Goal: Task Accomplishment & Management: Manage account settings

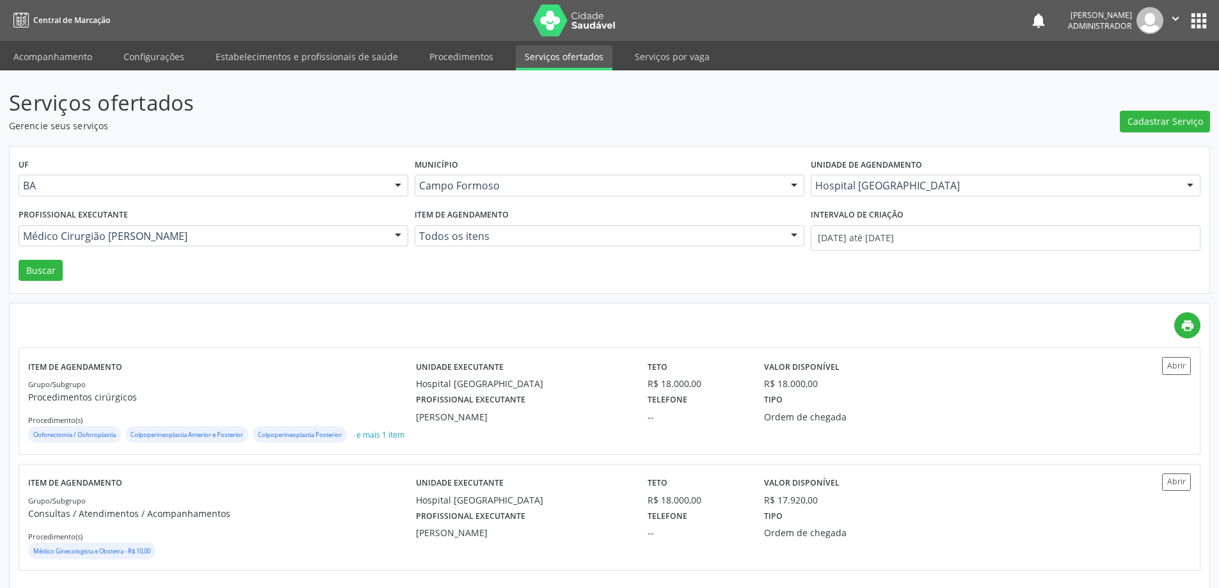
scroll to position [28, 0]
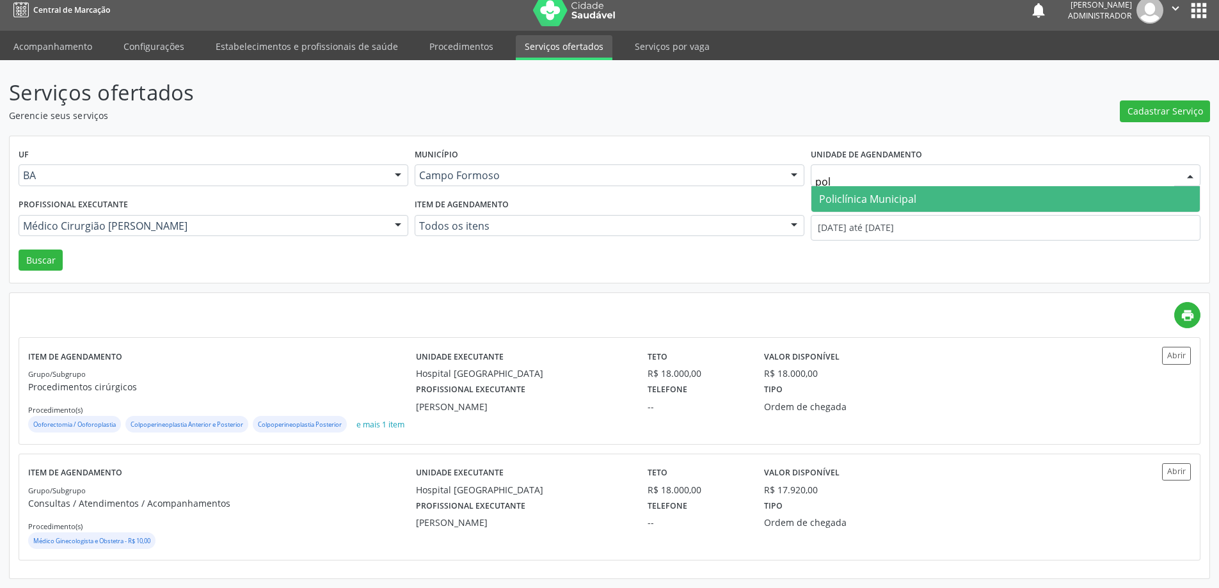
type input "poli"
click at [849, 192] on span "Policlínica Municipal" at bounding box center [867, 199] width 97 height 14
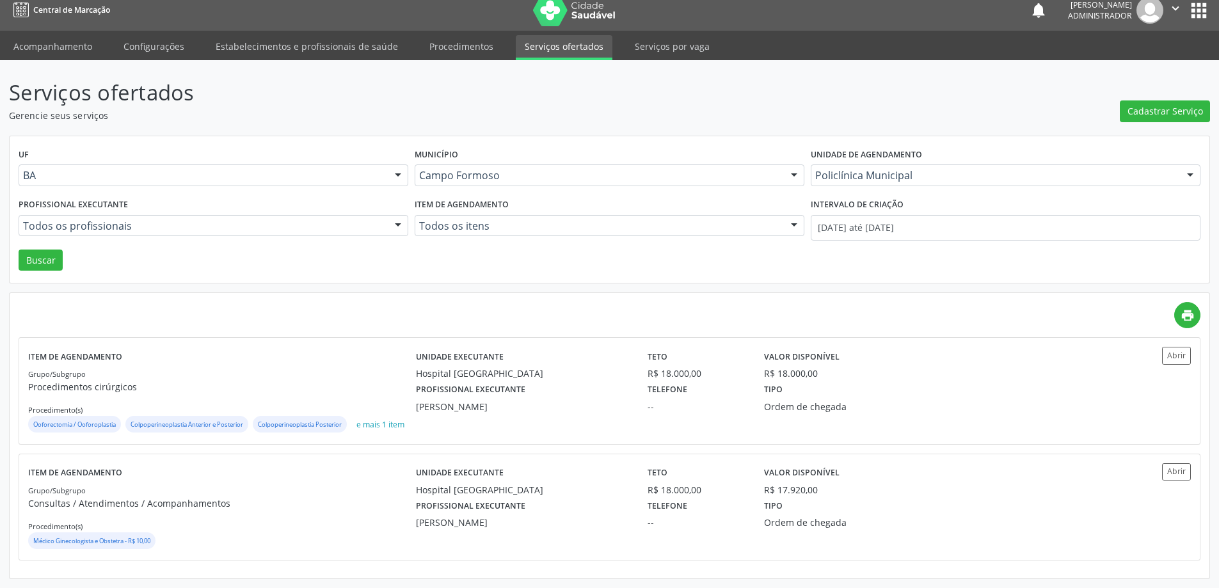
click at [402, 216] on div at bounding box center [397, 227] width 19 height 22
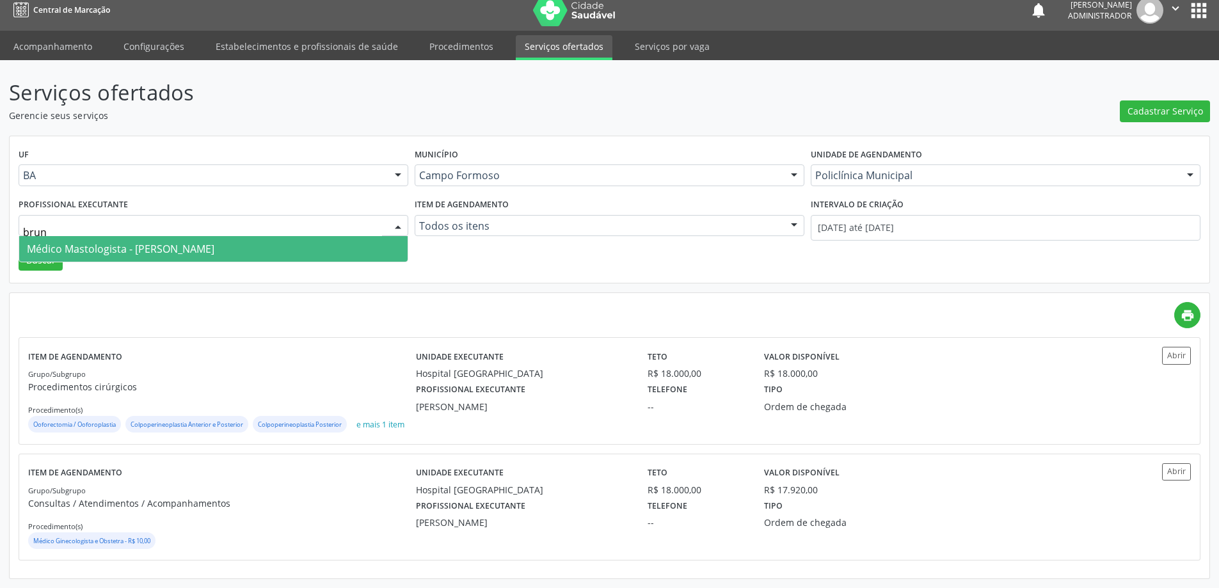
type input "bruna"
click at [367, 236] on span "Médico Mastologista - [PERSON_NAME]" at bounding box center [213, 249] width 388 height 26
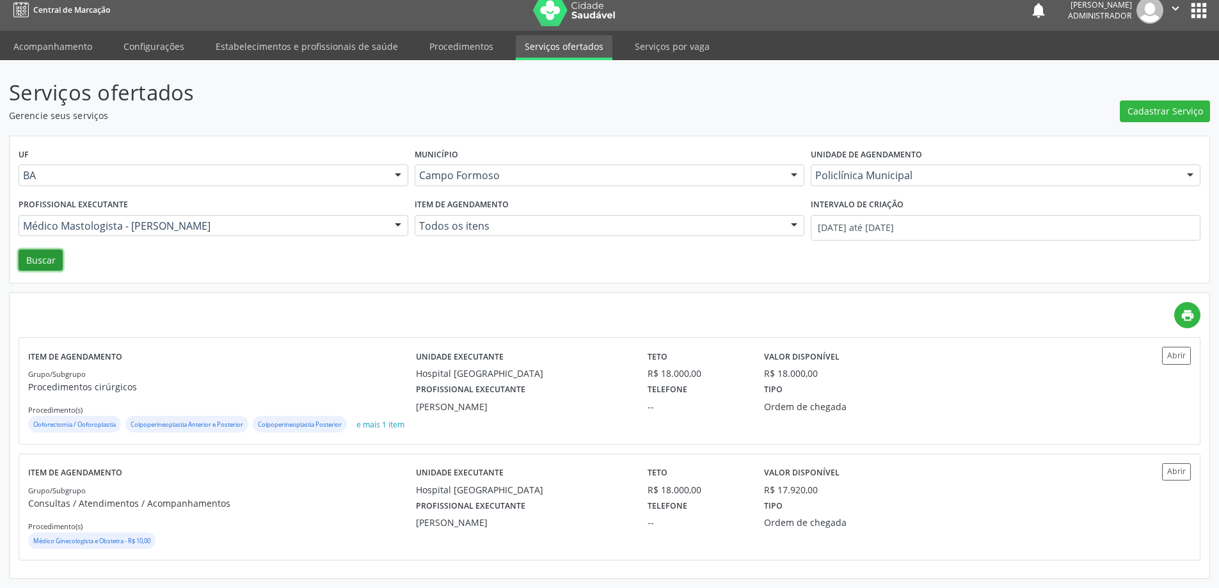
click at [40, 250] on button "Buscar" at bounding box center [41, 261] width 44 height 22
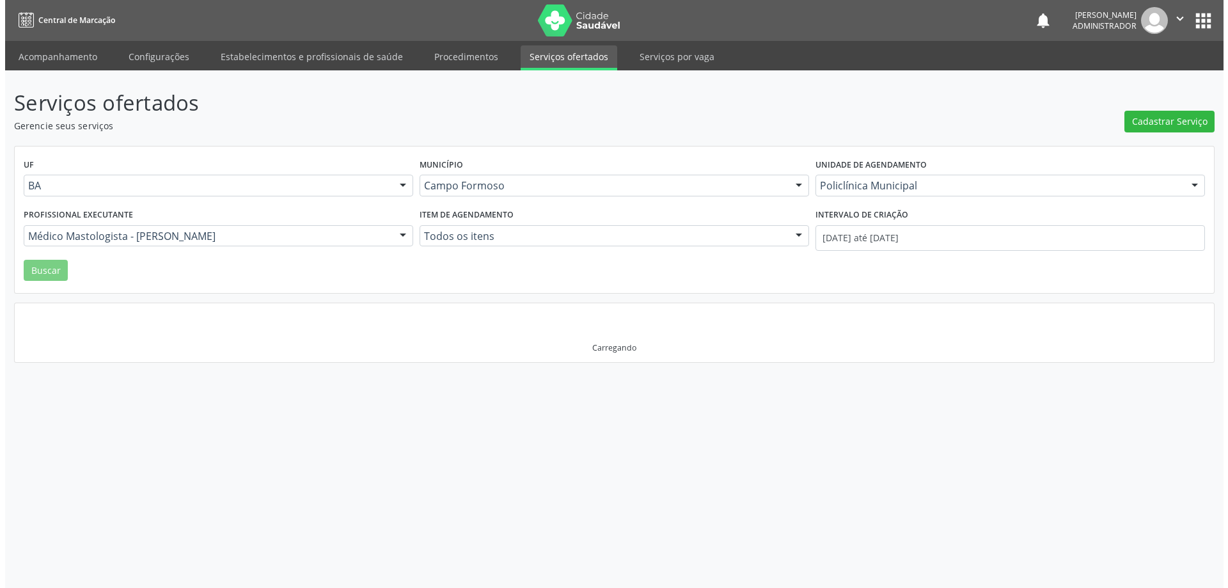
scroll to position [0, 0]
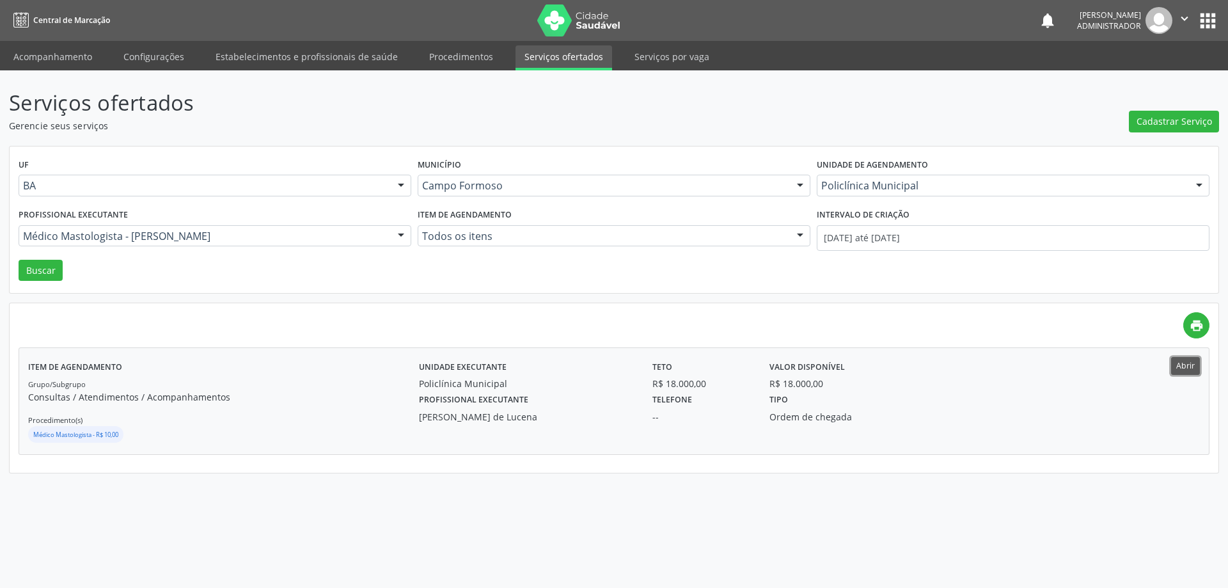
click at [1189, 365] on button "Abrir" at bounding box center [1185, 365] width 29 height 17
type input "sao"
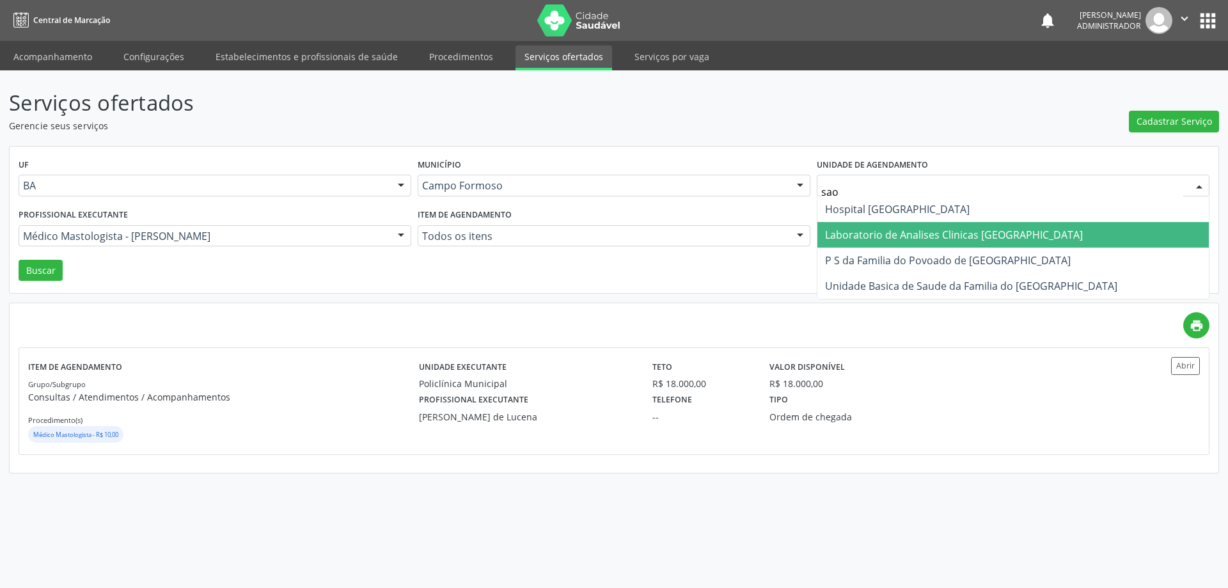
click at [858, 225] on span "Laboratorio de Analises Clinicas [GEOGRAPHIC_DATA]" at bounding box center [1014, 235] width 392 height 26
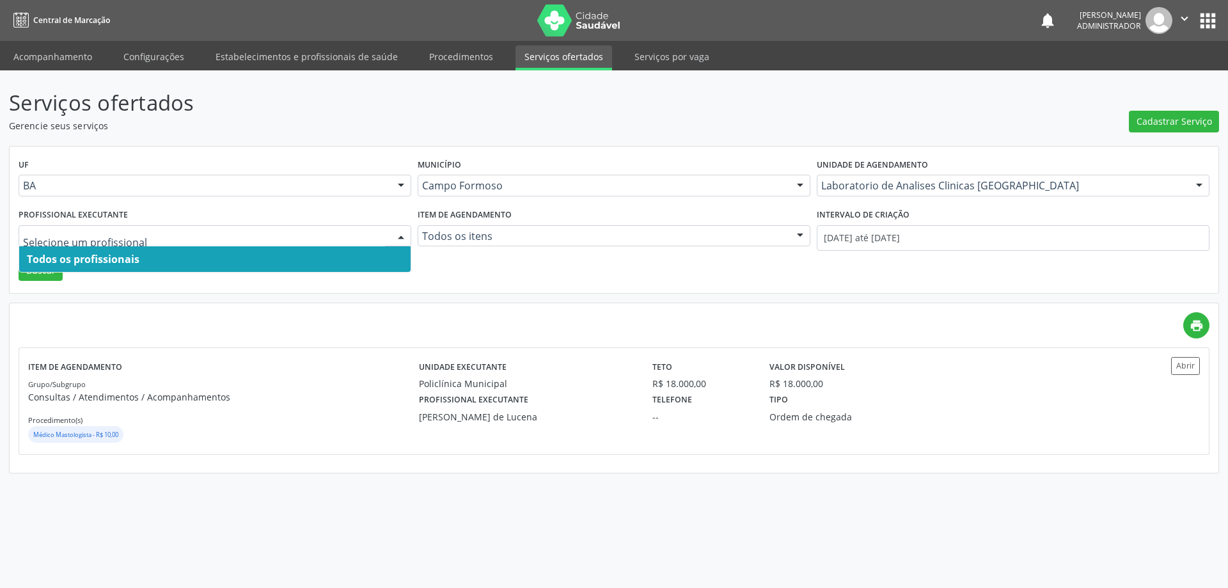
click at [405, 230] on div at bounding box center [401, 237] width 19 height 22
click at [345, 257] on span "Todos os profissionais" at bounding box center [215, 259] width 392 height 26
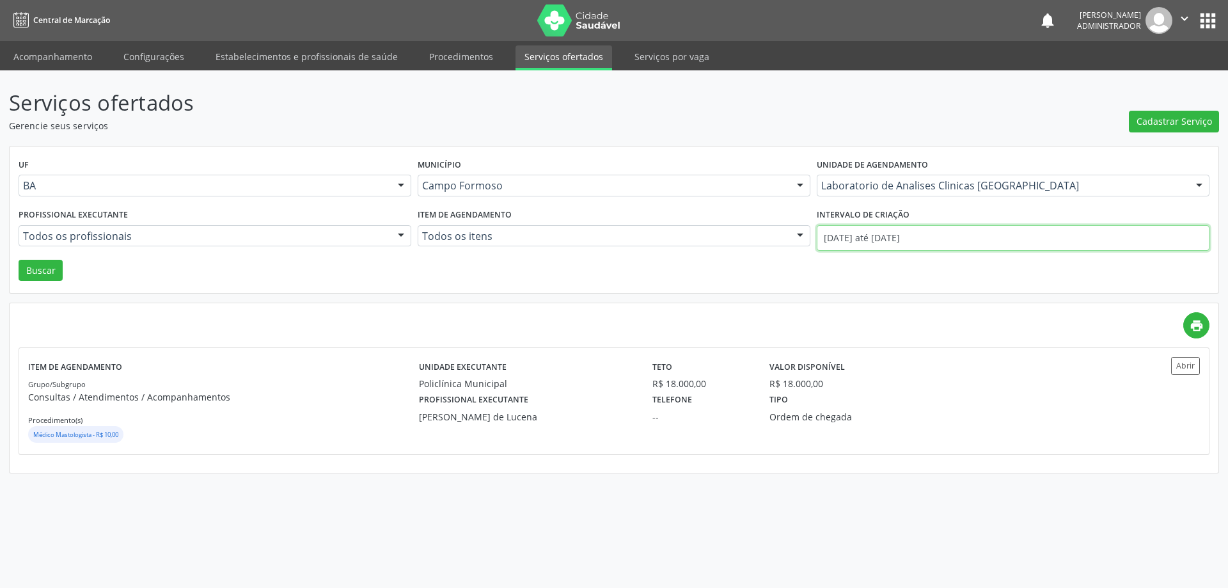
click at [862, 239] on input "[DATE] até [DATE]" at bounding box center [1013, 238] width 393 height 26
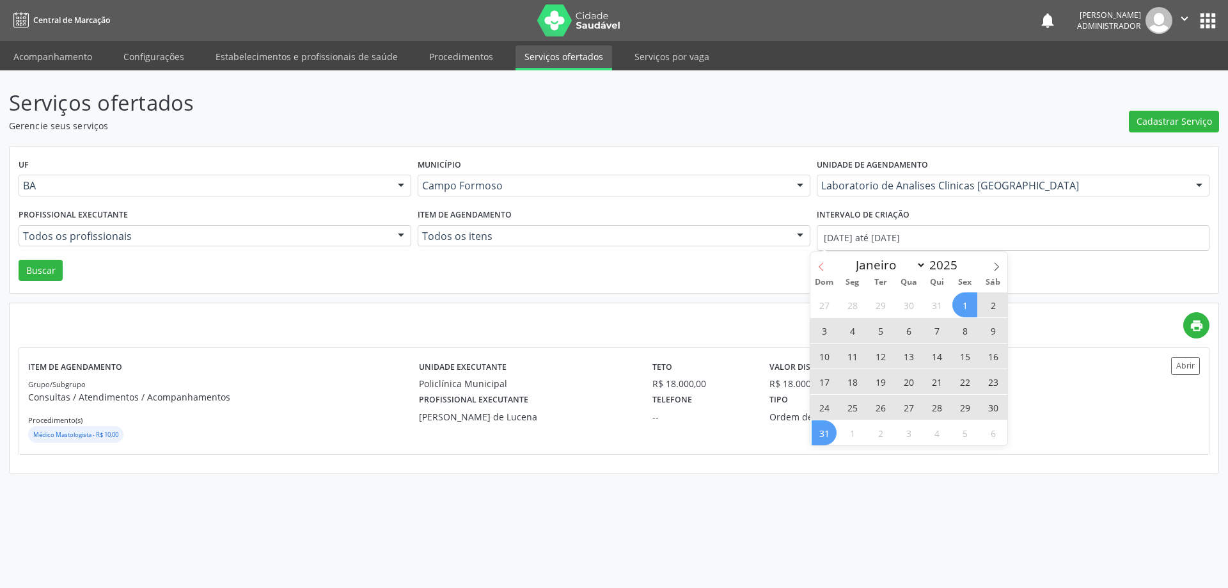
click at [818, 263] on icon at bounding box center [821, 266] width 9 height 9
select select "6"
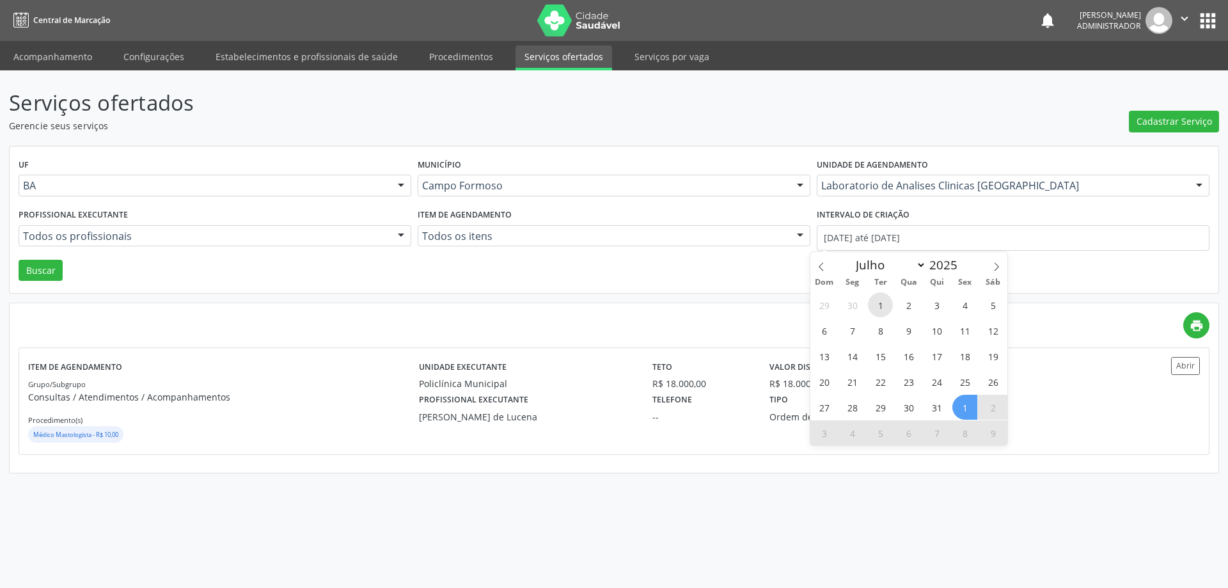
click at [882, 301] on span "1" at bounding box center [880, 304] width 25 height 25
type input "[DATE]"
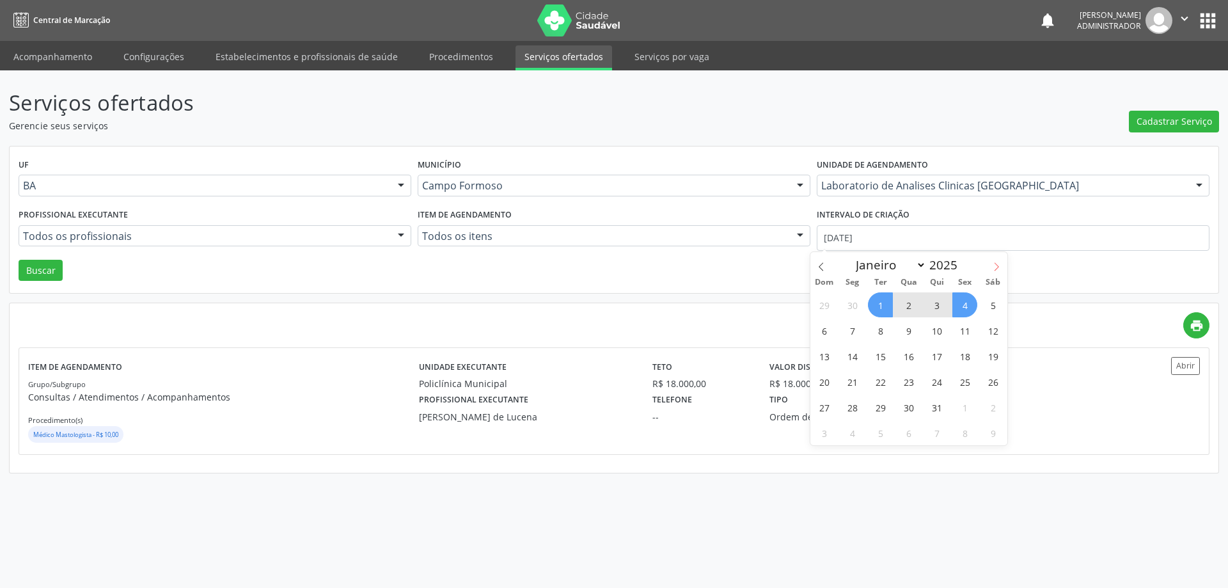
click at [993, 267] on icon at bounding box center [996, 266] width 9 height 9
select select "7"
click at [967, 301] on span "1" at bounding box center [965, 304] width 25 height 25
select select "7"
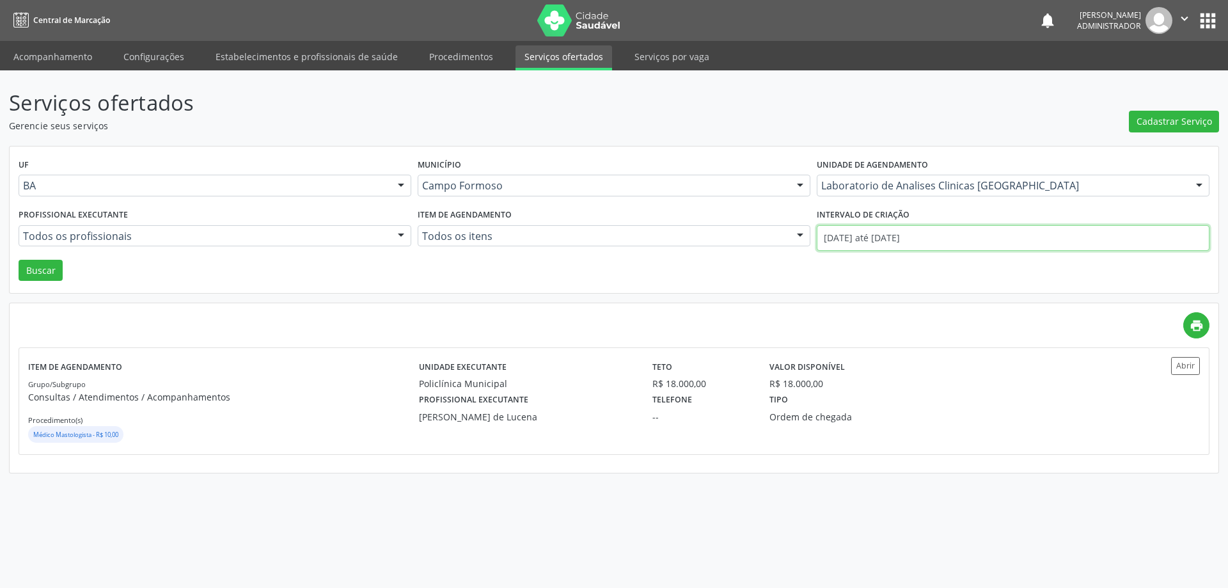
click at [928, 235] on input "[DATE] até [DATE]" at bounding box center [1013, 238] width 393 height 26
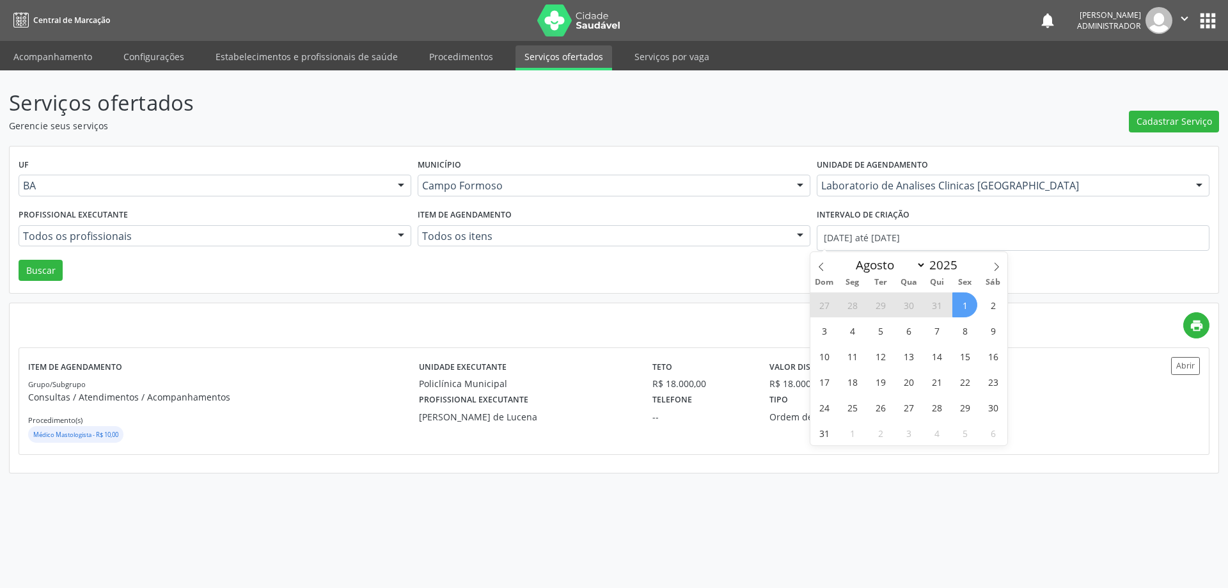
click at [967, 306] on span "1" at bounding box center [965, 304] width 25 height 25
type input "01/08/2025"
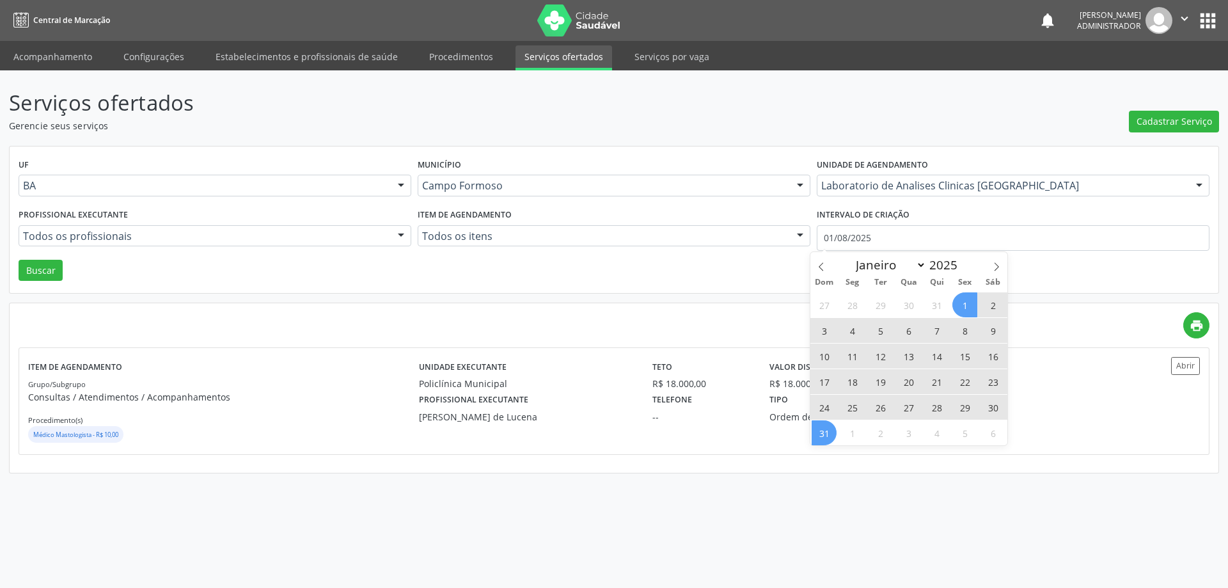
click at [820, 434] on span "31" at bounding box center [824, 432] width 25 height 25
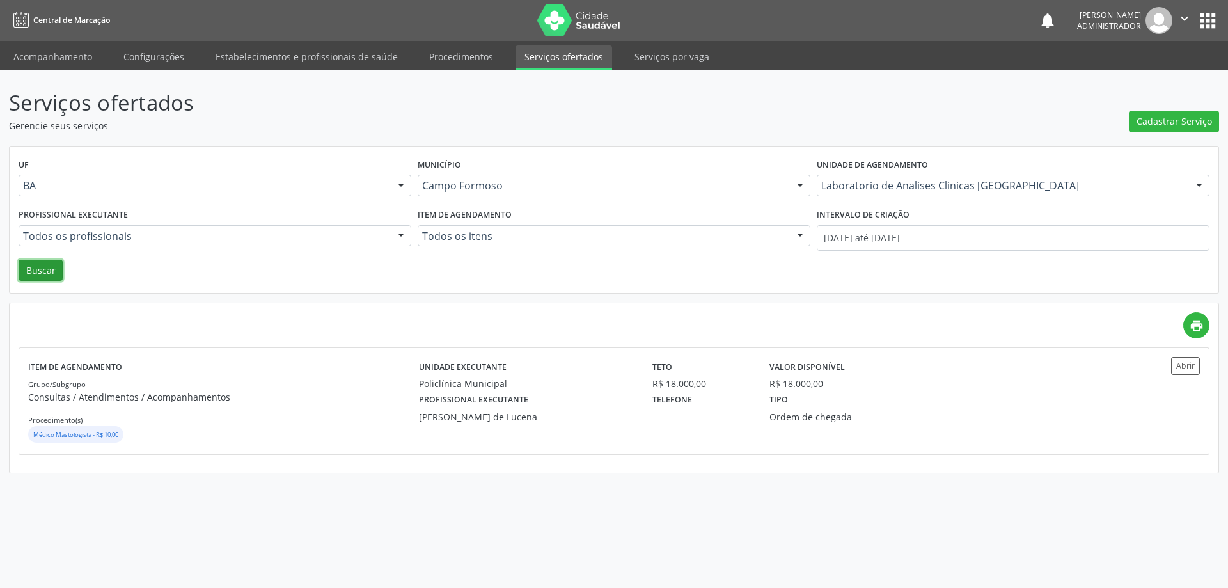
click at [31, 266] on button "Buscar" at bounding box center [41, 271] width 44 height 22
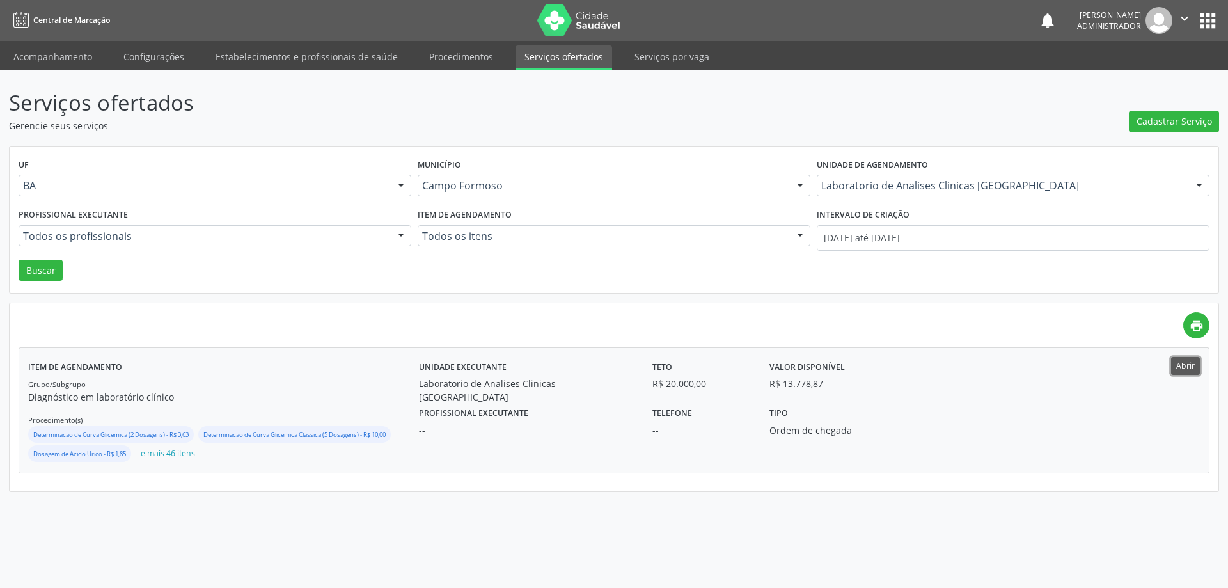
click at [1175, 357] on button "Abrir" at bounding box center [1185, 365] width 29 height 17
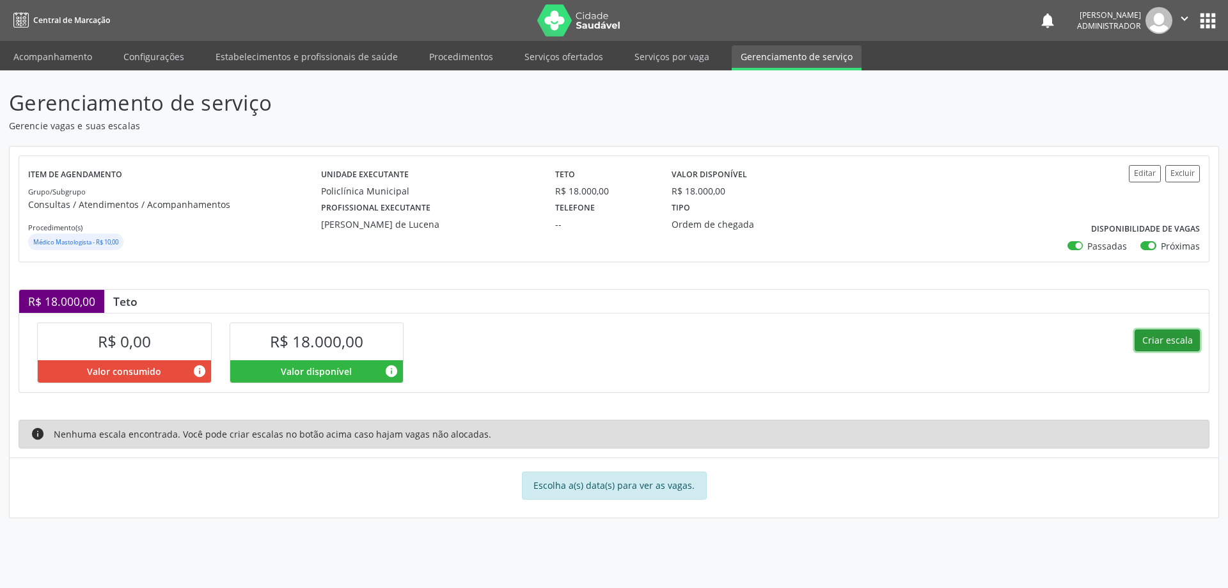
click at [1152, 344] on button "Criar escala" at bounding box center [1167, 340] width 65 height 22
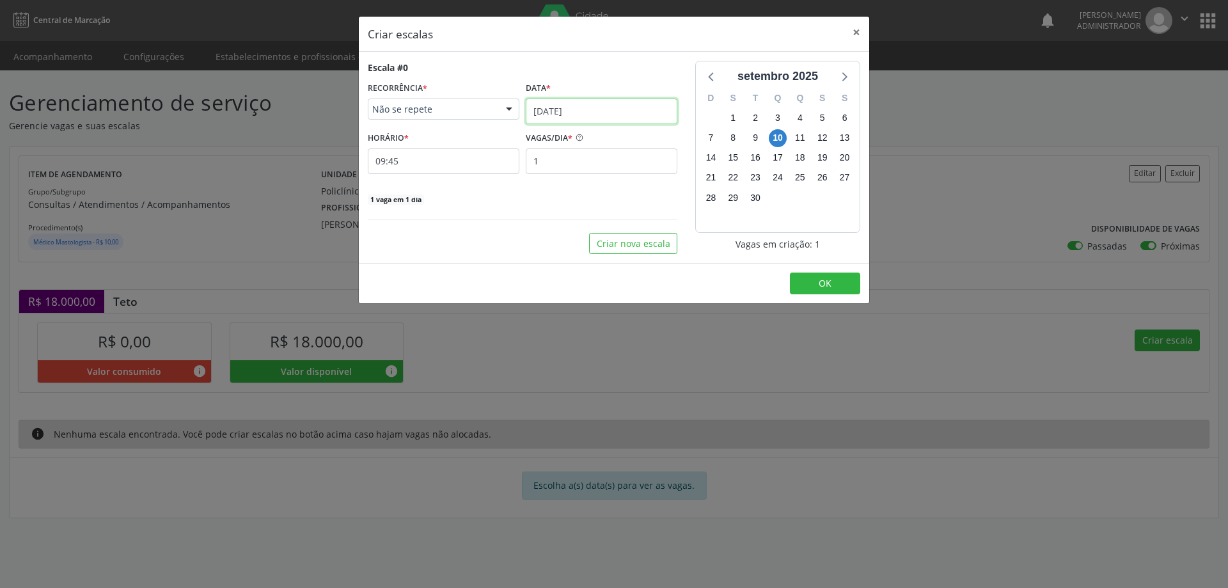
click at [571, 103] on input "10/09/2025" at bounding box center [602, 112] width 152 height 26
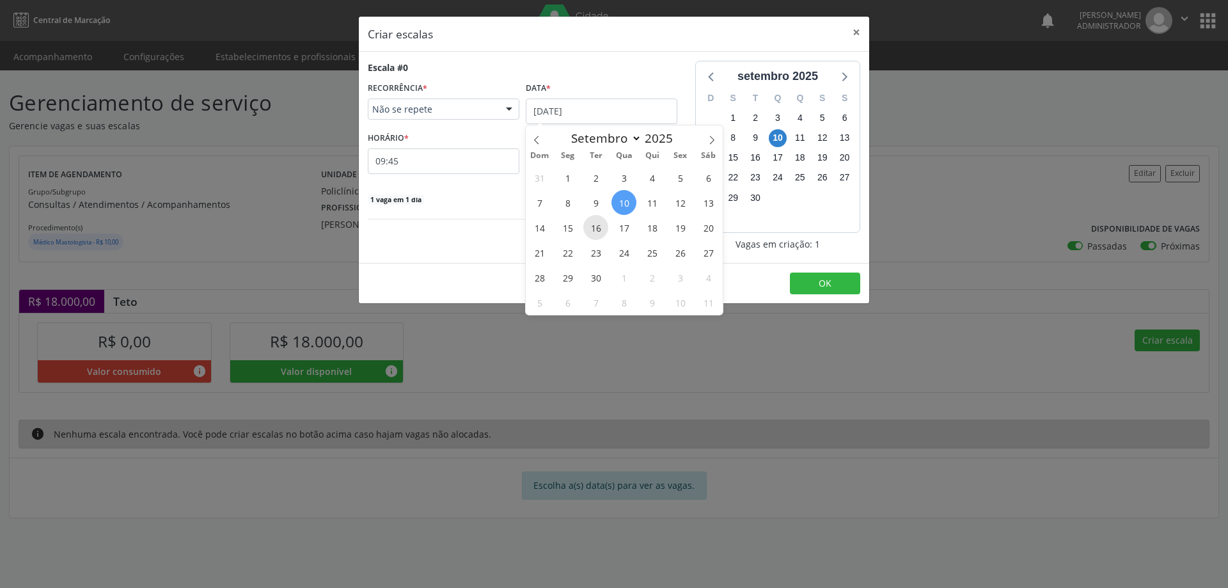
click at [596, 225] on span "16" at bounding box center [595, 227] width 25 height 25
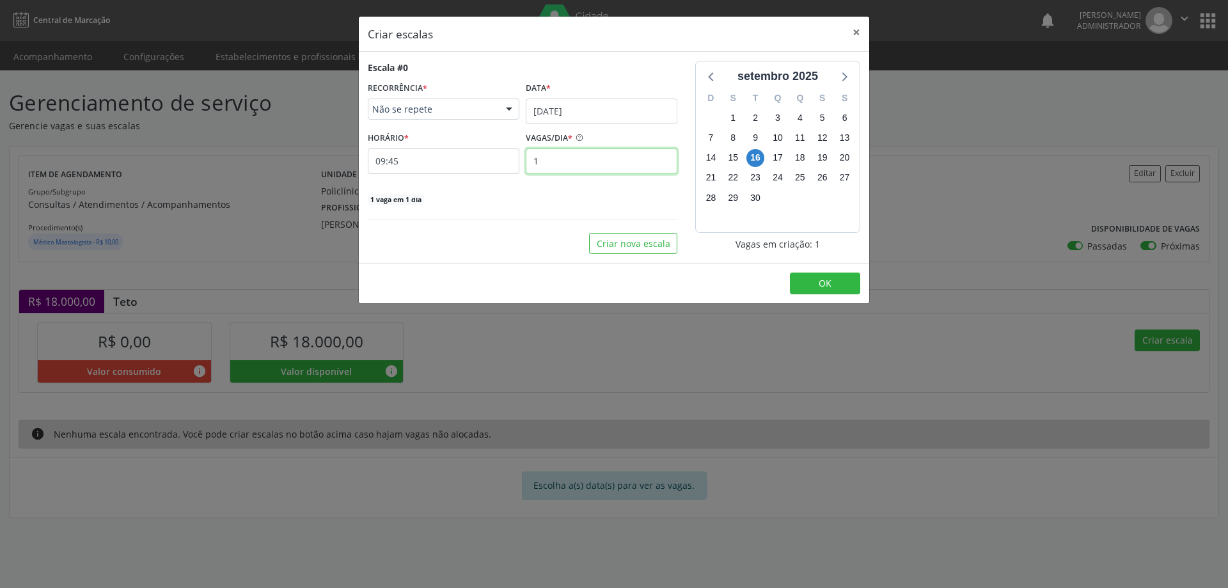
click at [550, 159] on input "1" at bounding box center [602, 161] width 152 height 26
type input "15"
click at [415, 164] on input "09:45" at bounding box center [444, 161] width 152 height 26
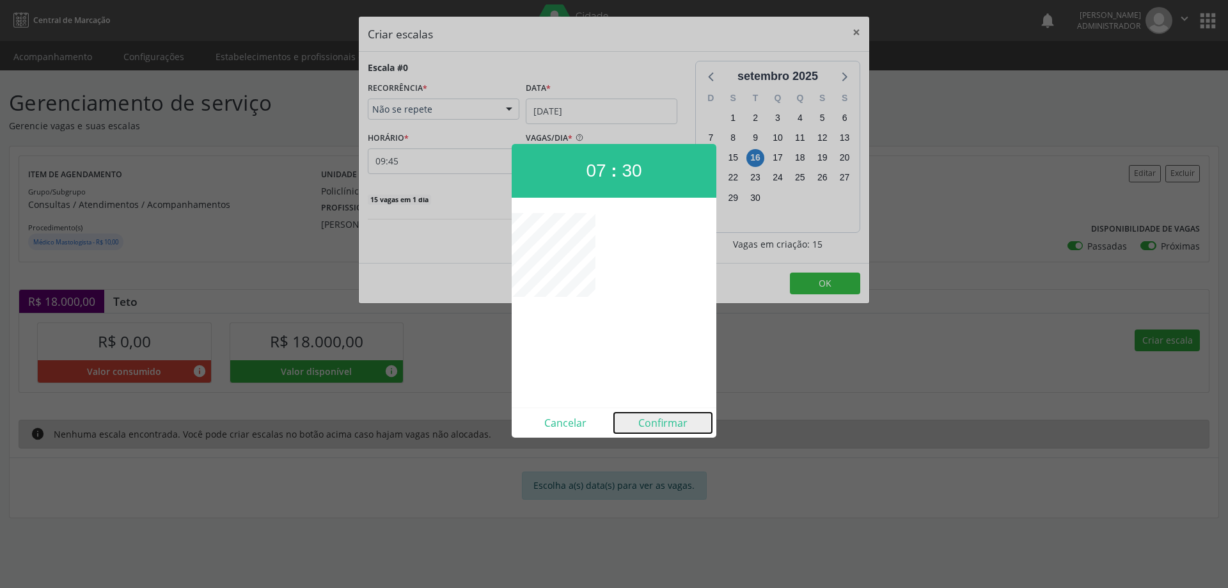
click at [677, 427] on button "Confirmar" at bounding box center [663, 423] width 98 height 20
type input "07:30"
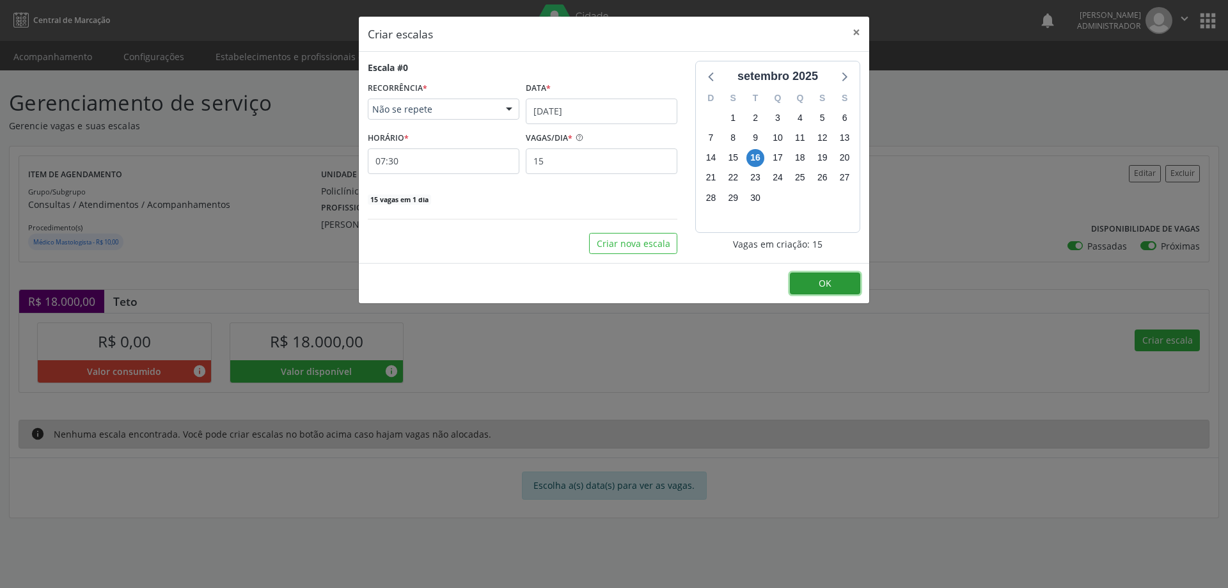
click at [837, 277] on button "OK" at bounding box center [825, 284] width 70 height 22
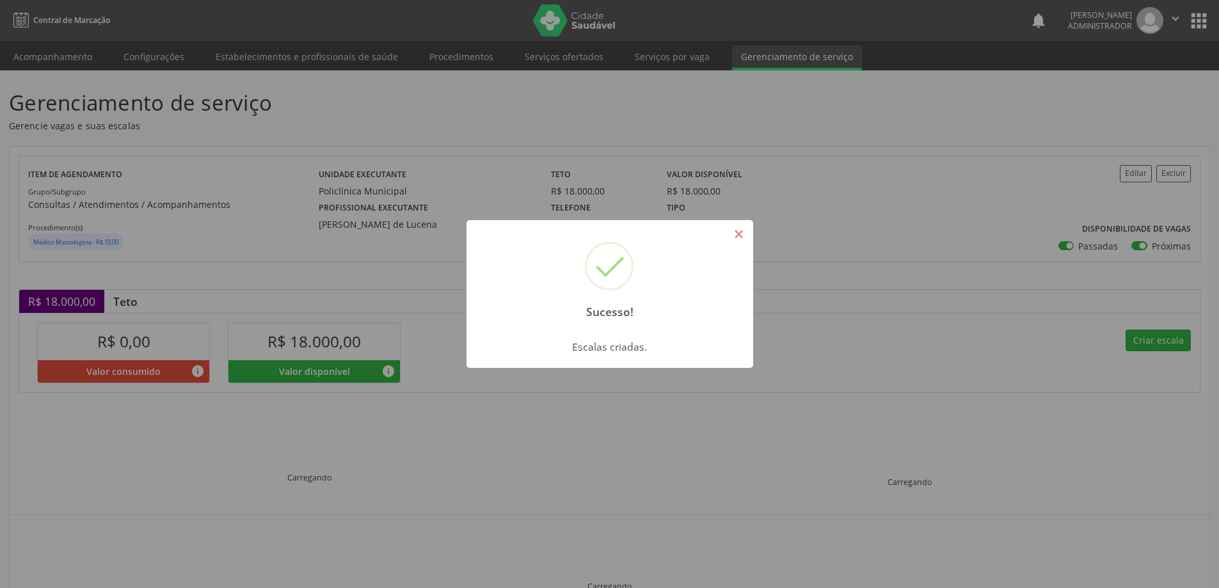
click at [736, 237] on button "×" at bounding box center [739, 234] width 22 height 22
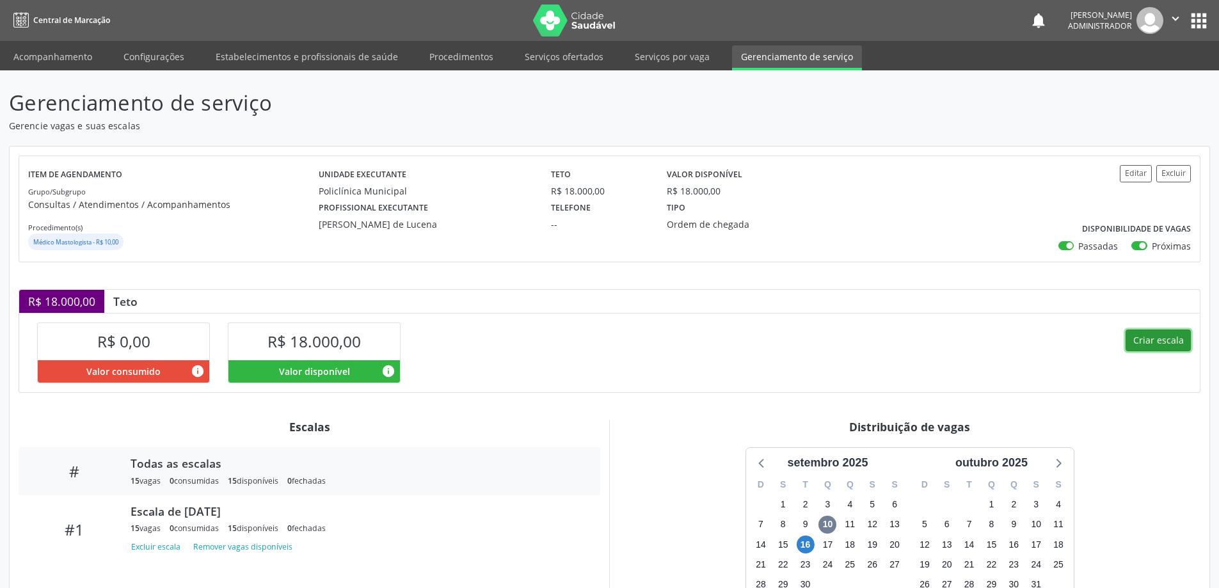
click at [1156, 337] on button "Criar escala" at bounding box center [1157, 340] width 65 height 22
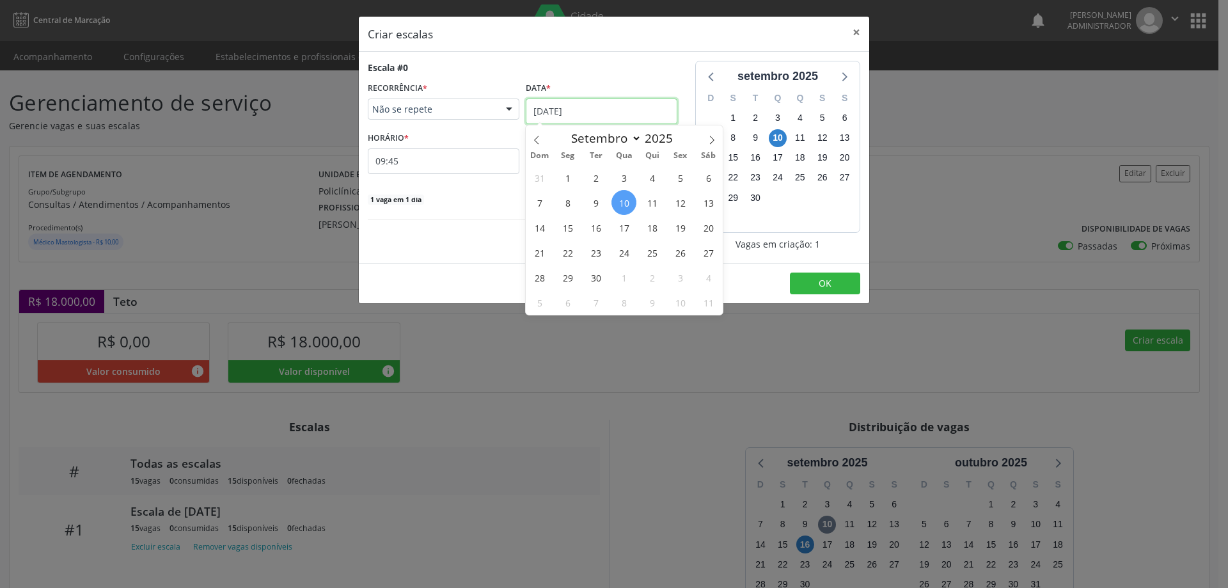
click at [615, 106] on input "10/09/2025" at bounding box center [602, 112] width 152 height 26
click at [595, 223] on span "16" at bounding box center [595, 227] width 25 height 25
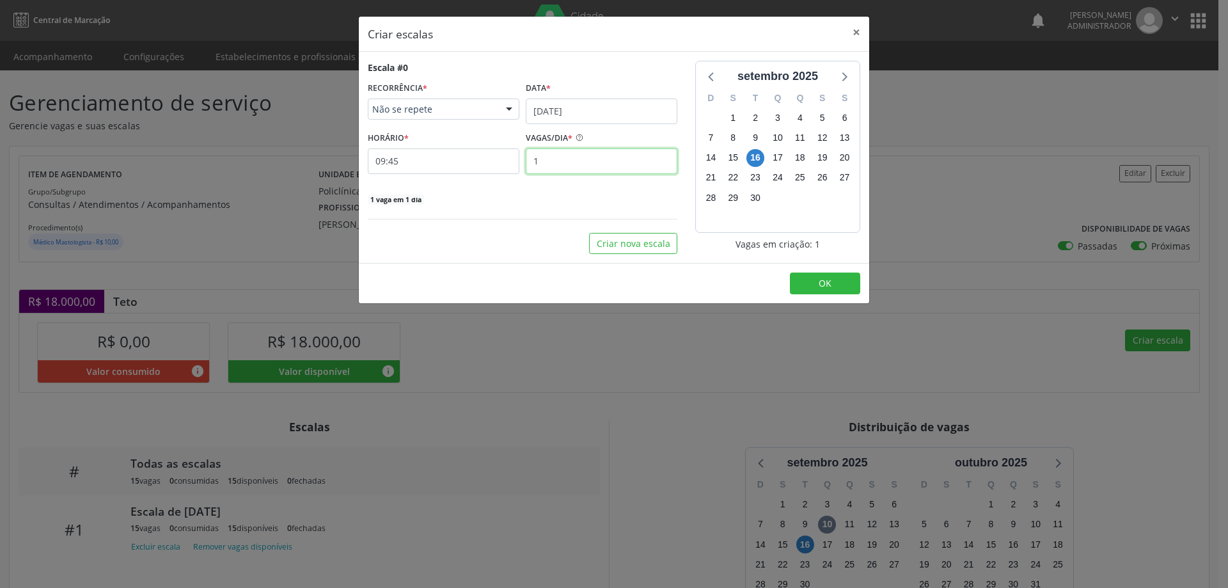
click at [566, 157] on input "1" at bounding box center [602, 161] width 152 height 26
type input "15"
click at [477, 162] on input "09:45" at bounding box center [444, 161] width 152 height 26
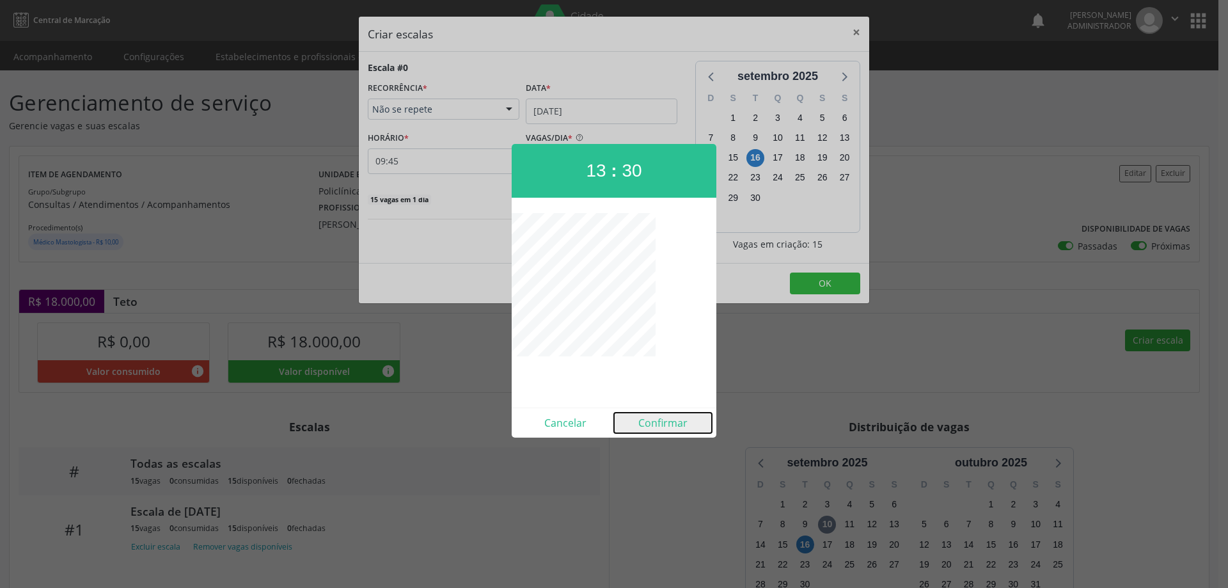
click at [649, 421] on button "Confirmar" at bounding box center [663, 423] width 98 height 20
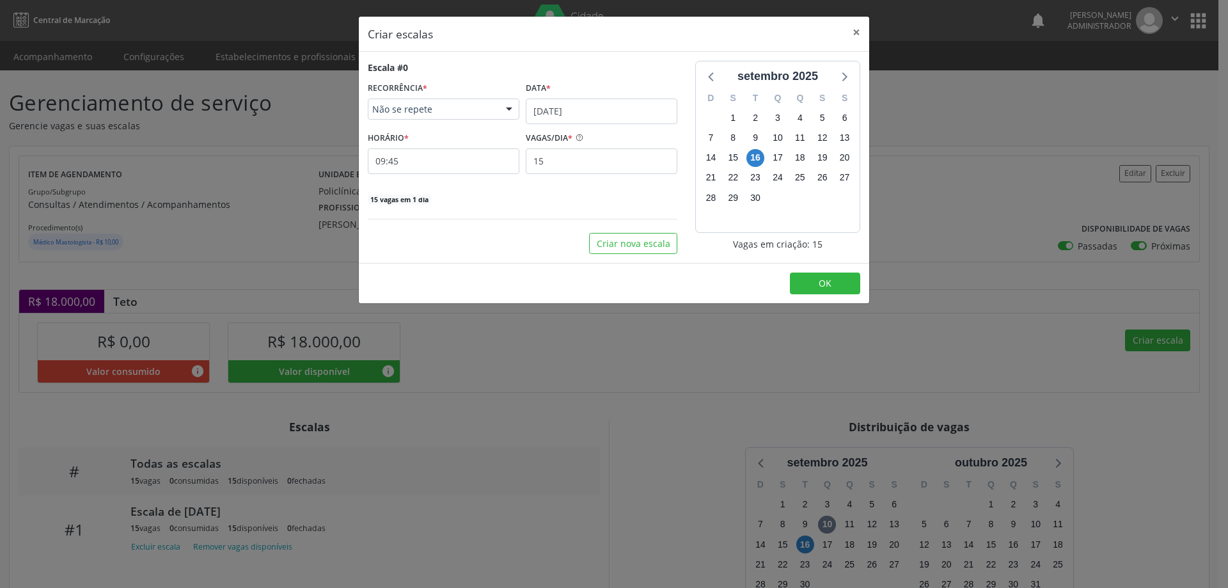
type input "13:30"
click at [831, 288] on span "OK" at bounding box center [825, 283] width 13 height 12
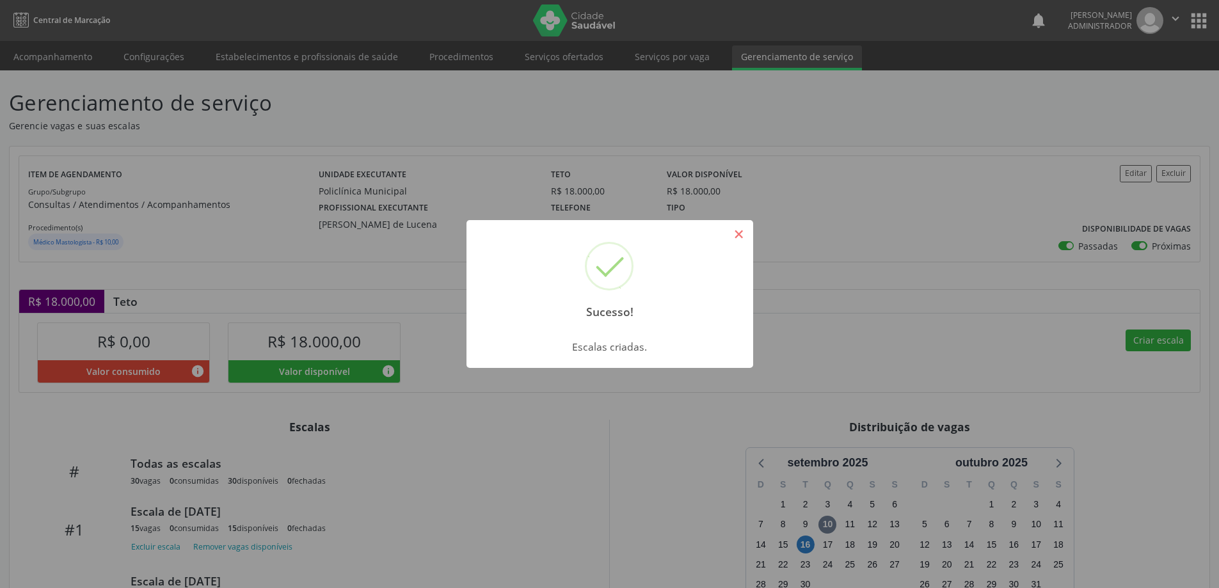
click at [739, 239] on button "×" at bounding box center [739, 234] width 22 height 22
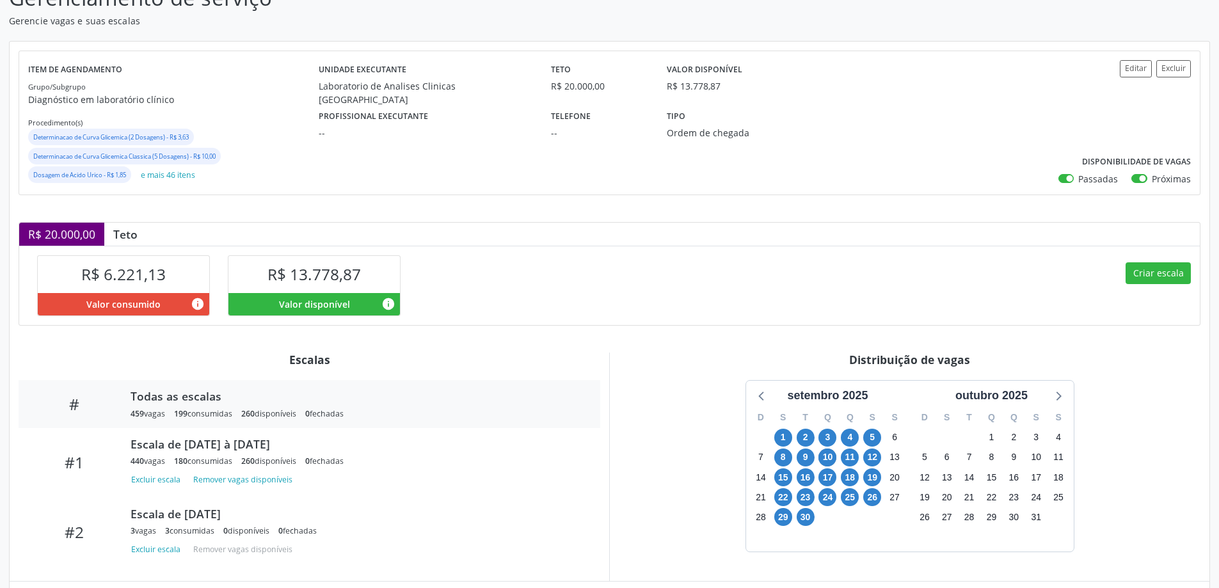
scroll to position [239, 0]
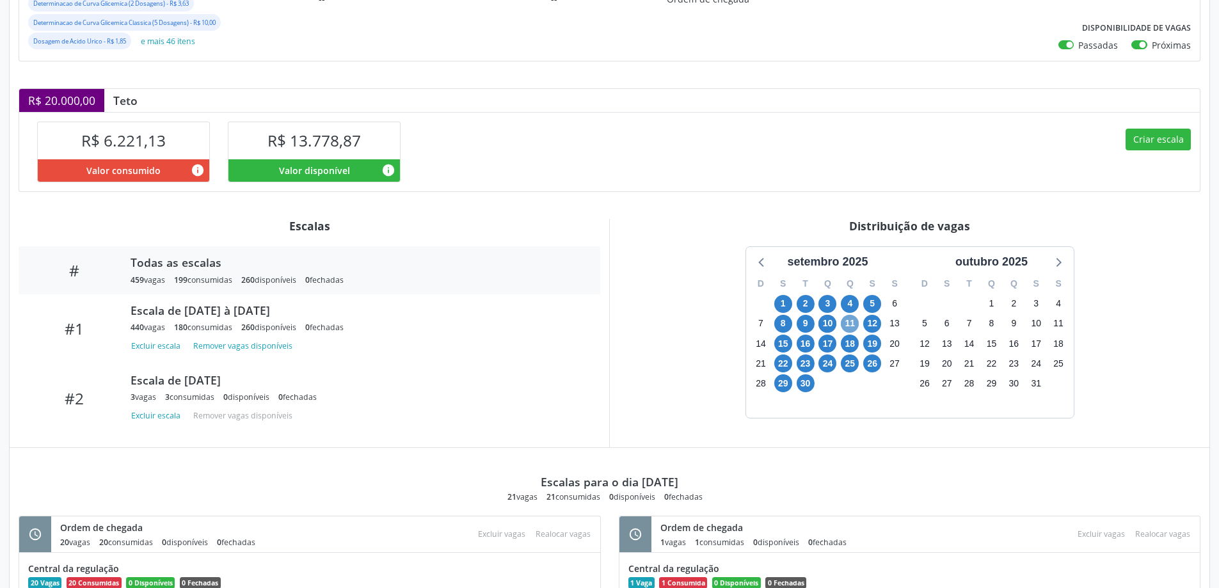
click at [846, 325] on span "11" at bounding box center [850, 324] width 18 height 18
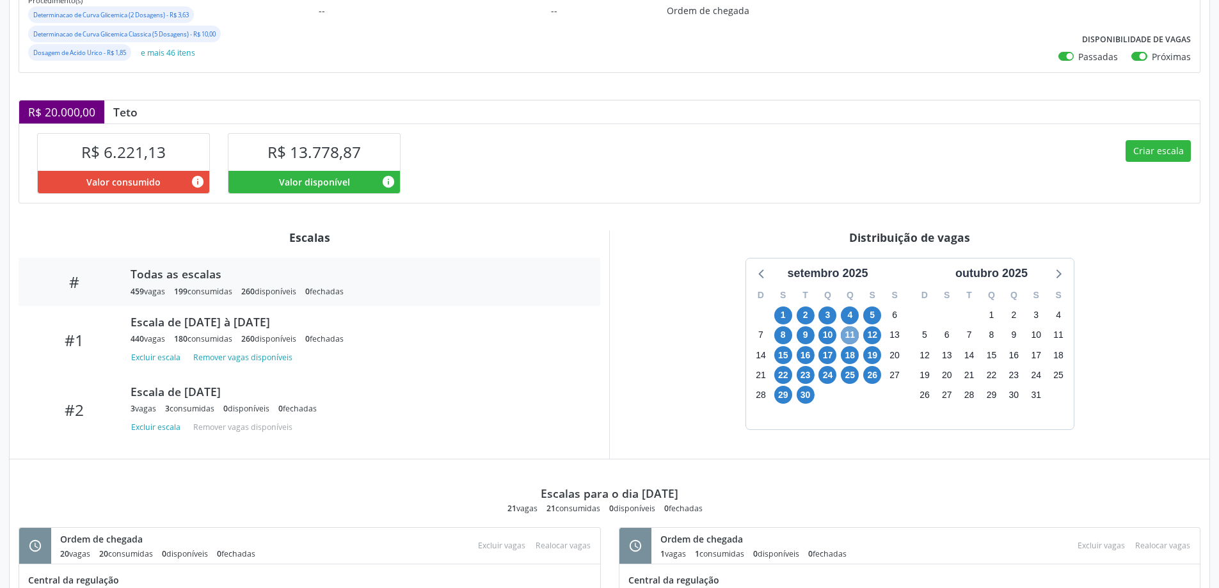
scroll to position [257, 0]
